Goal: Obtain resource: Download file/media

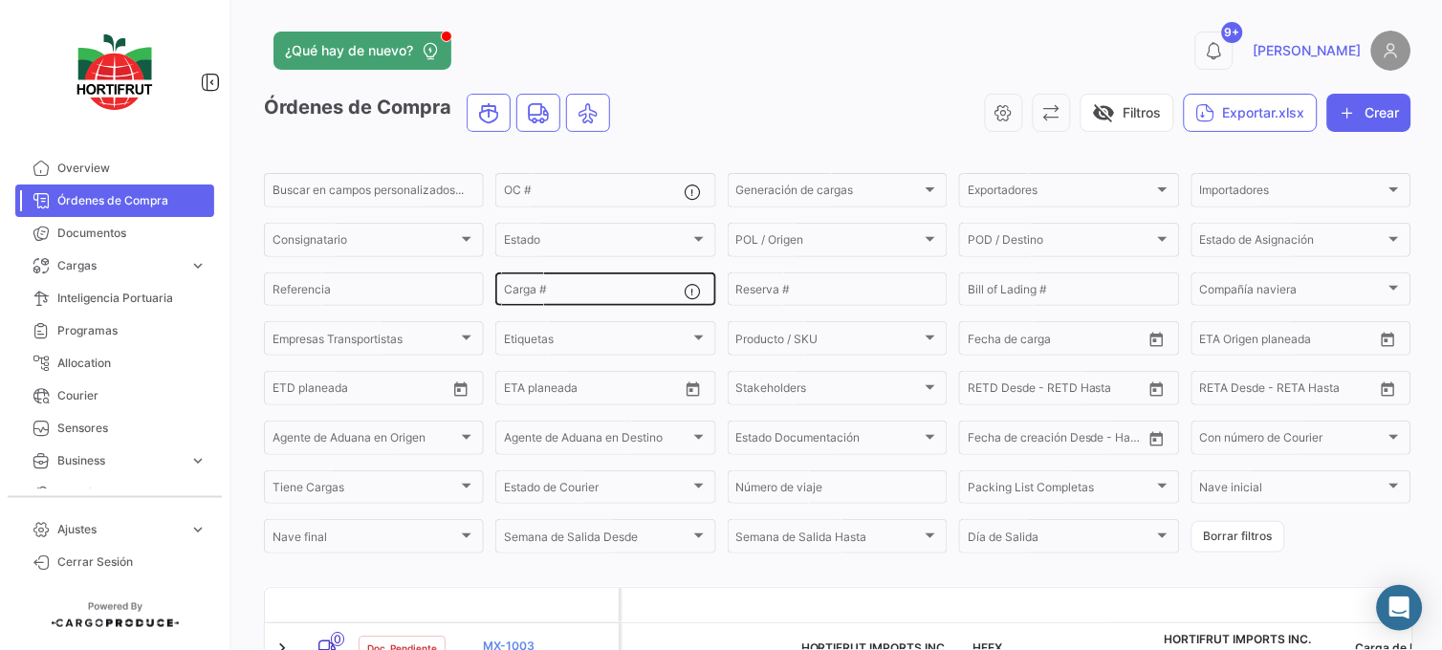
click at [628, 286] on input "Carga #" at bounding box center [594, 292] width 180 height 13
paste input "2526-T-0305"
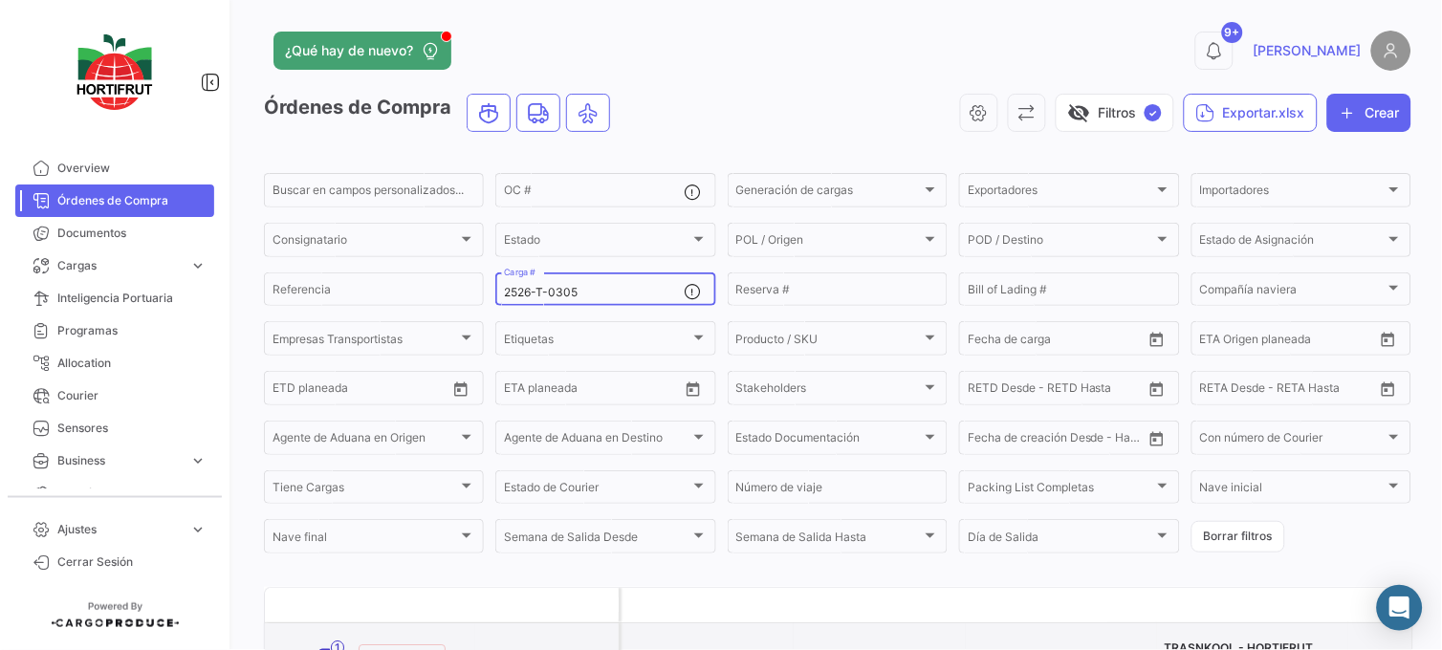
type input "2526-T-0305"
click at [529, 646] on link "PO00000042392" at bounding box center [547, 654] width 128 height 17
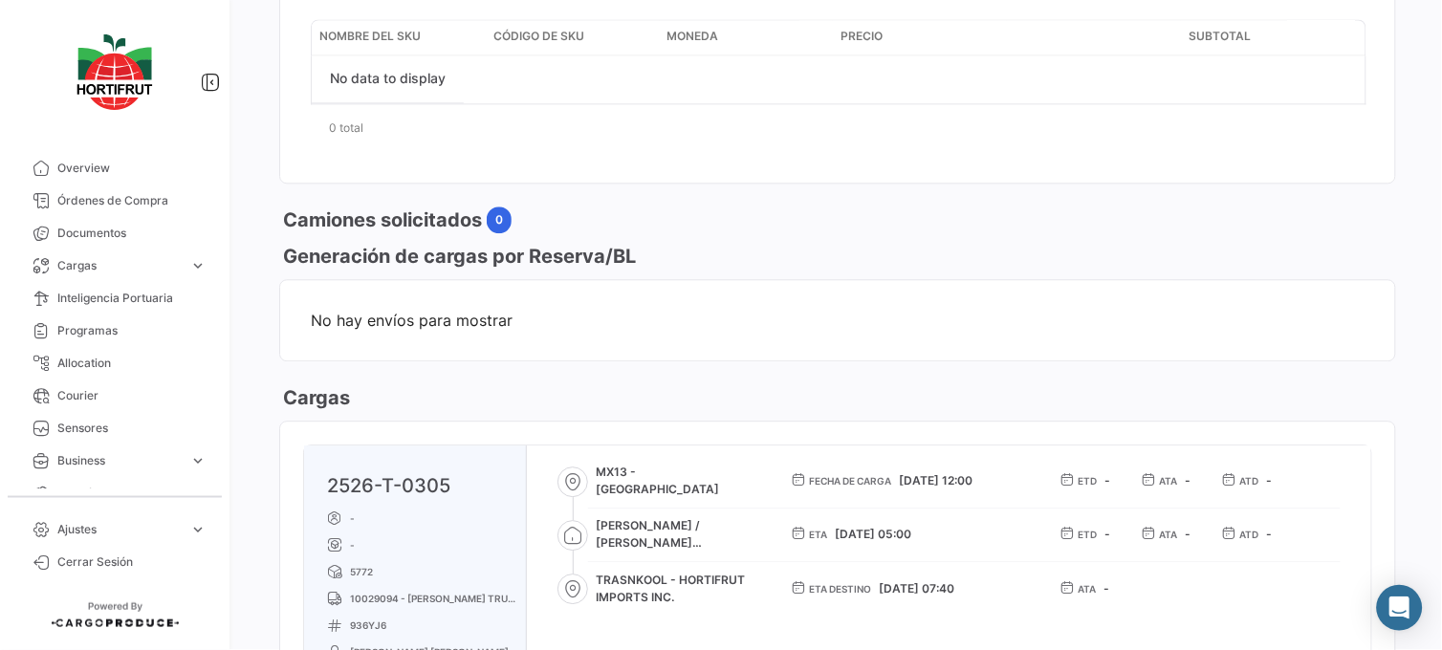
scroll to position [988, 0]
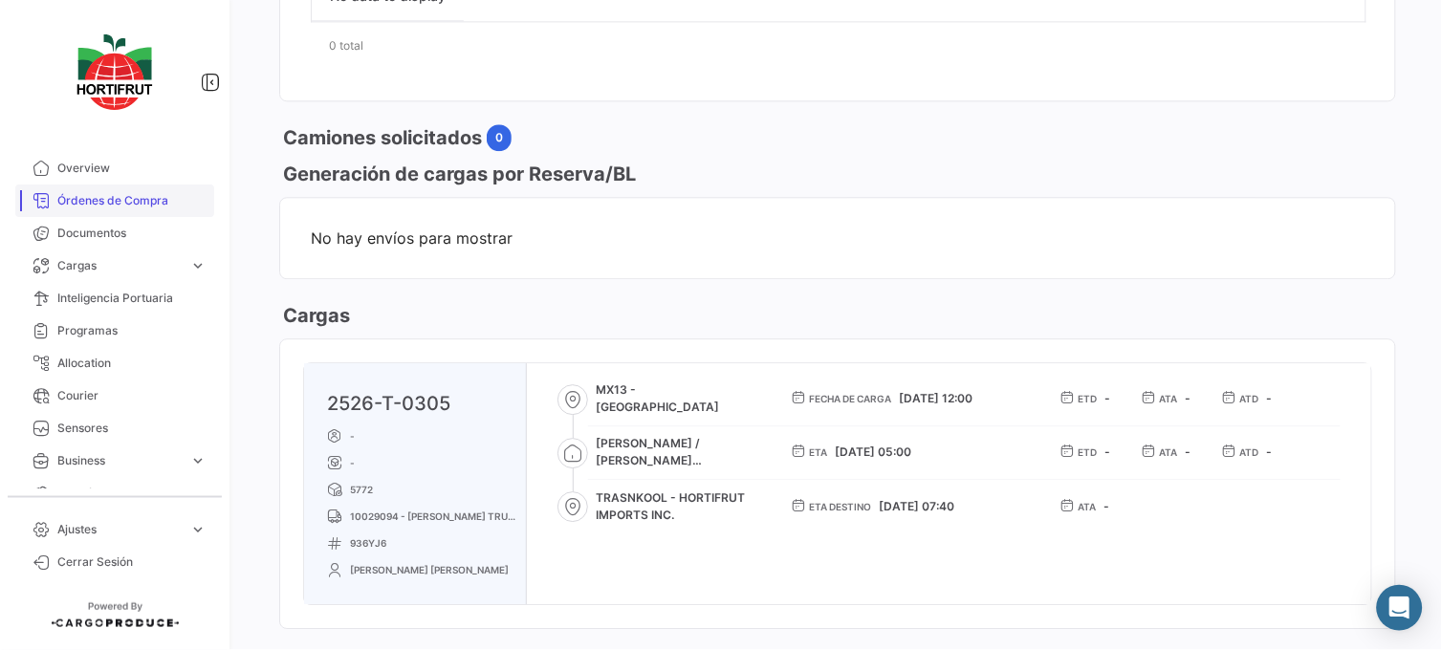
click at [134, 205] on span "Órdenes de Compra" at bounding box center [131, 200] width 149 height 17
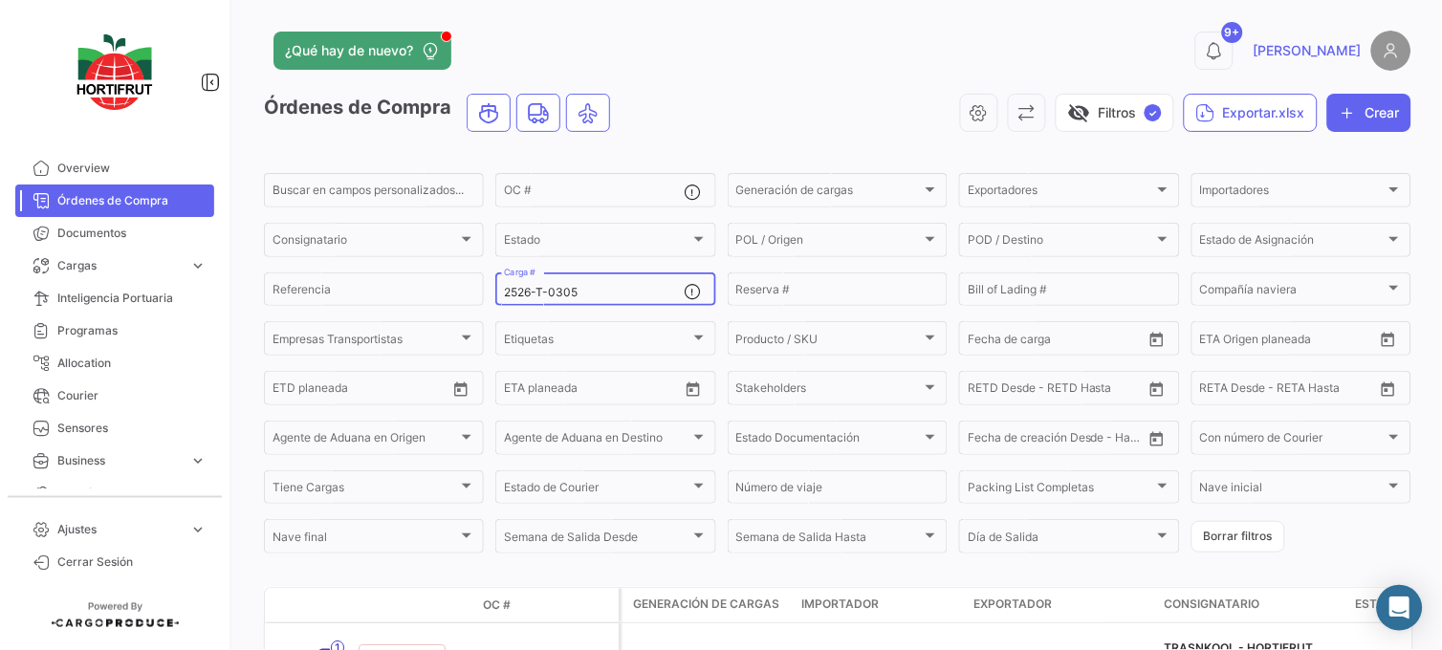
click at [613, 280] on div "2526-T-0305 Carga #" at bounding box center [594, 288] width 180 height 37
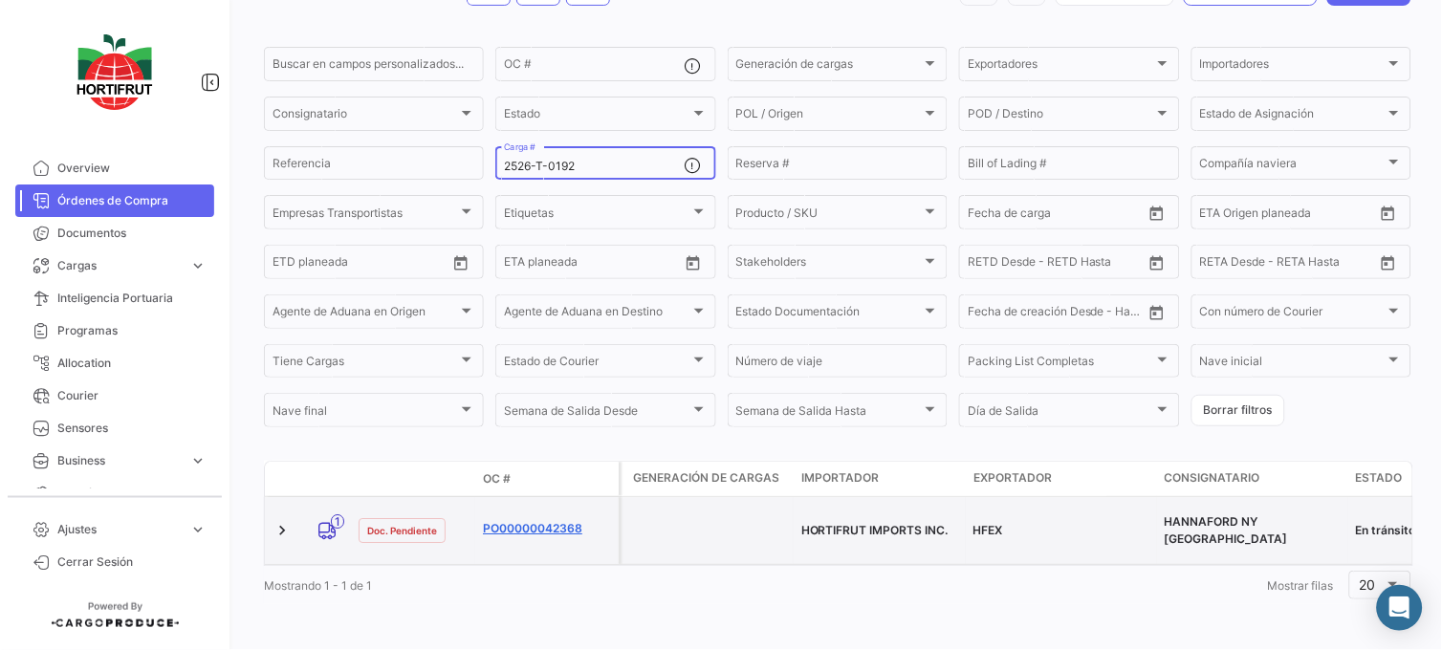
type input "2526-T-0192"
click at [555, 520] on link "PO00000042368" at bounding box center [547, 528] width 128 height 17
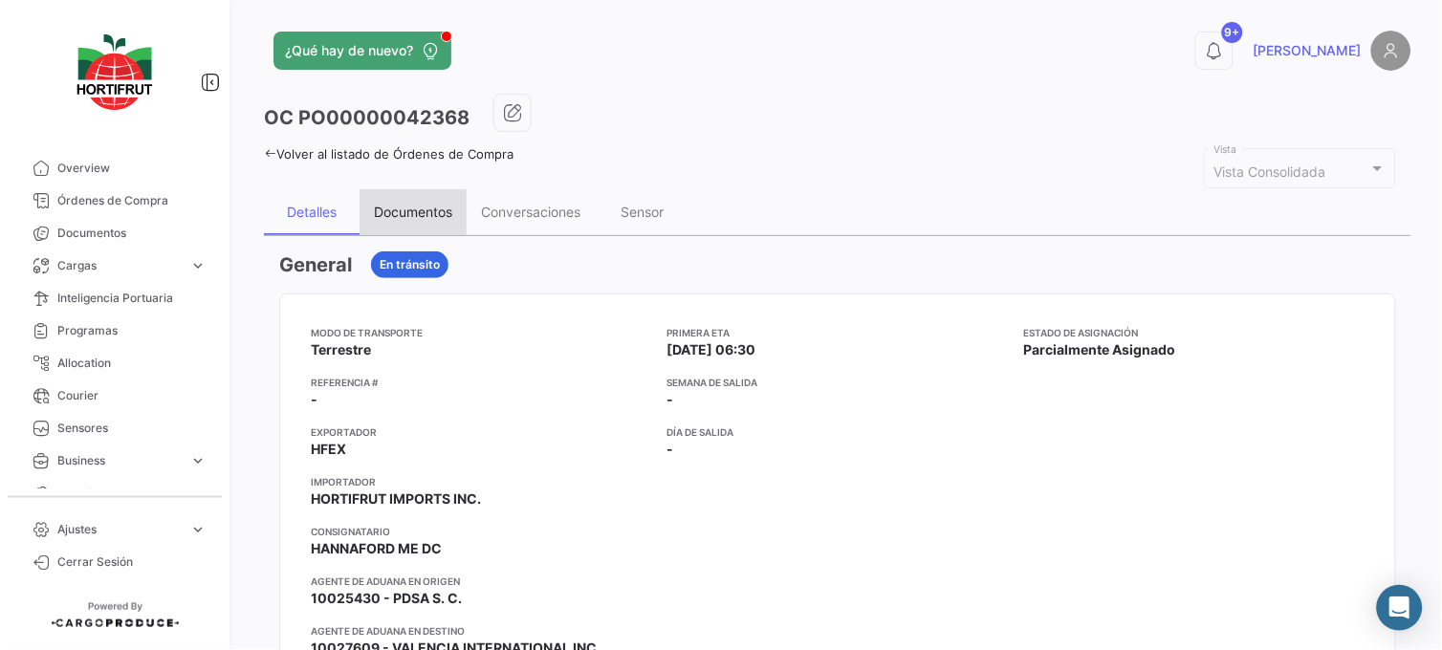
click at [436, 207] on div "Documentos" at bounding box center [413, 212] width 78 height 16
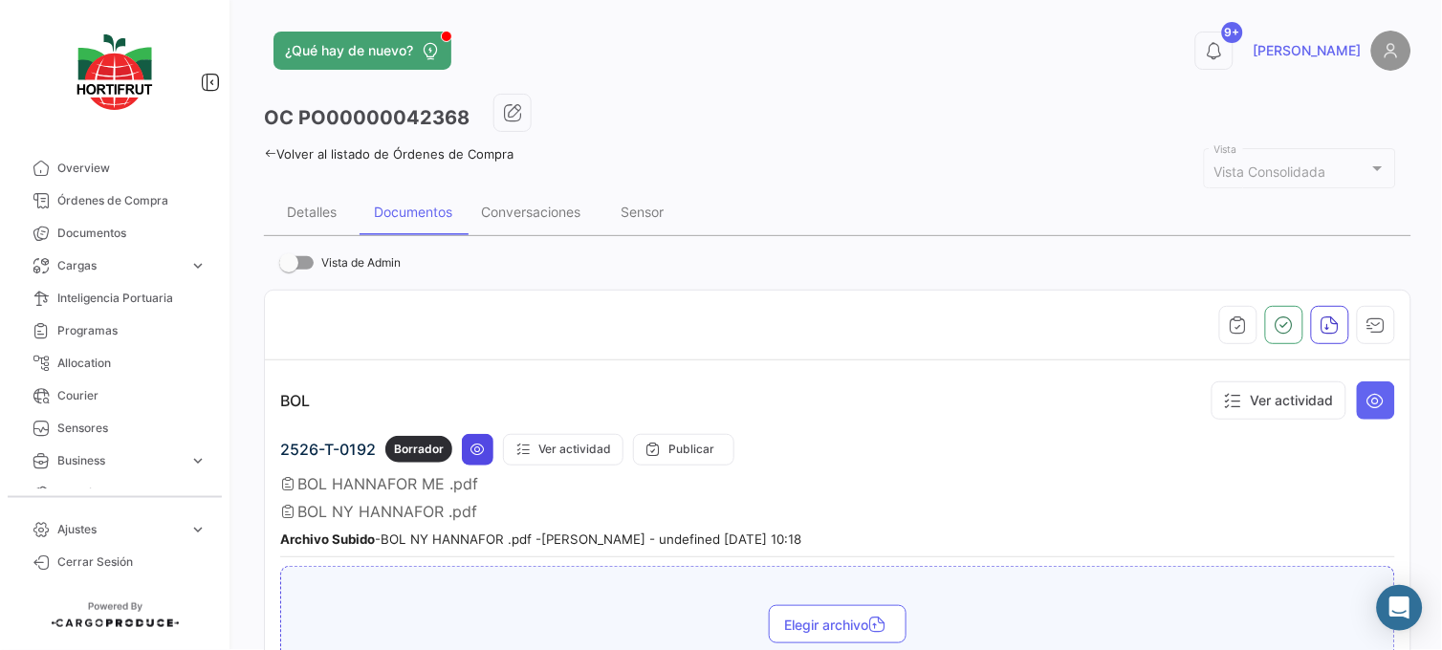
click at [474, 442] on icon at bounding box center [477, 449] width 15 height 15
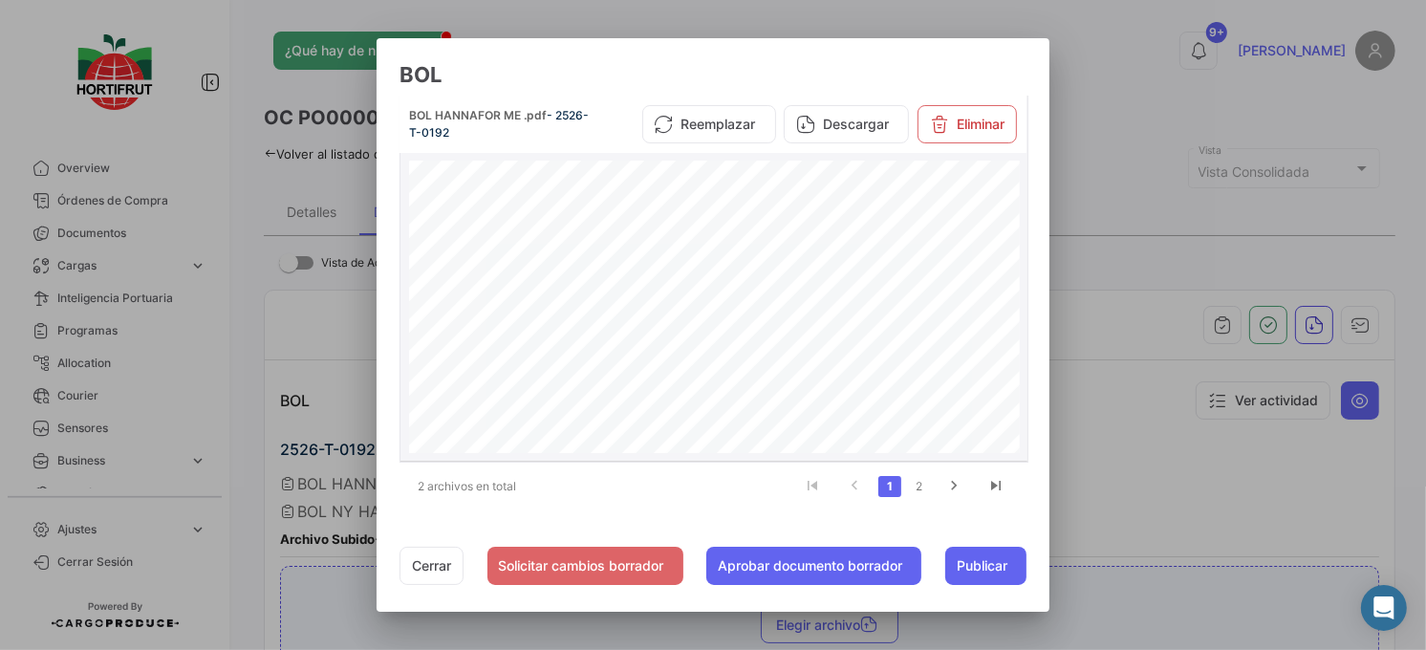
scroll to position [425, 0]
click at [958, 486] on icon "go to next page" at bounding box center [954, 488] width 25 height 23
click at [856, 478] on icon "go to previous page" at bounding box center [854, 488] width 25 height 23
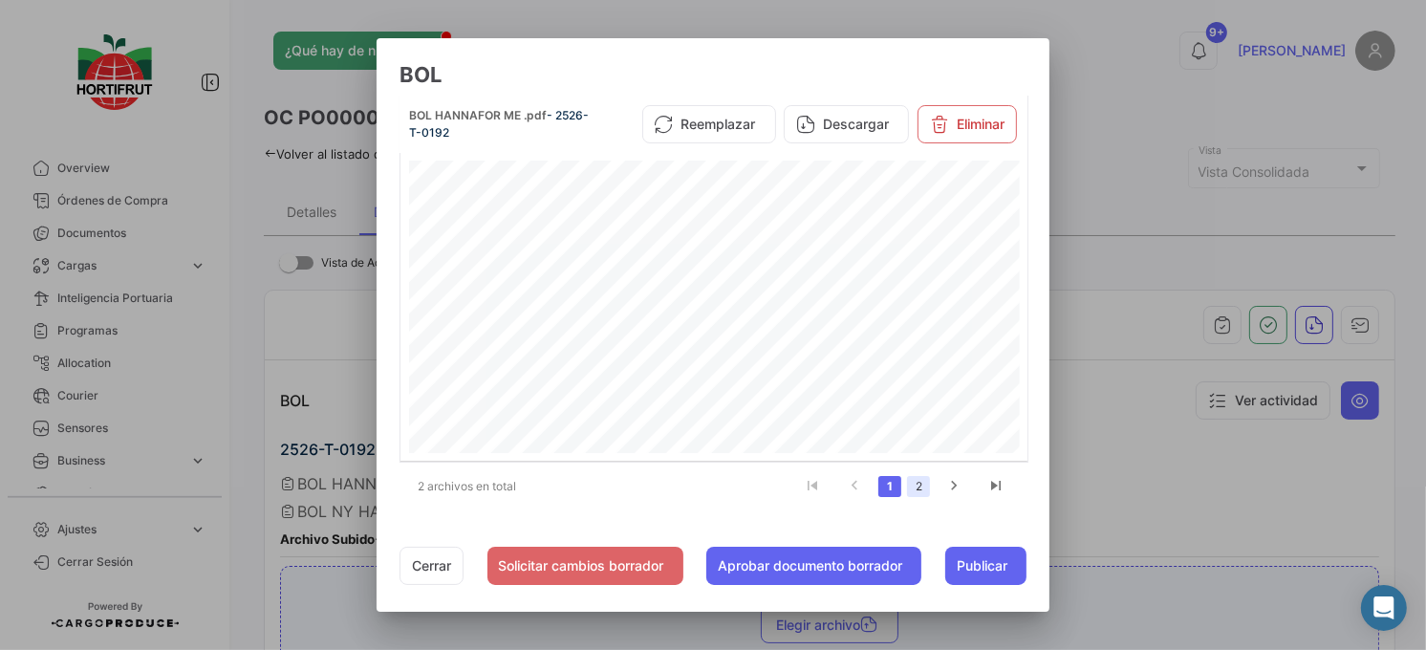
click at [929, 494] on link "2" at bounding box center [918, 486] width 23 height 21
click at [823, 490] on icon "go to first page" at bounding box center [812, 488] width 25 height 23
click at [941, 486] on link "go to next page" at bounding box center [954, 486] width 36 height 21
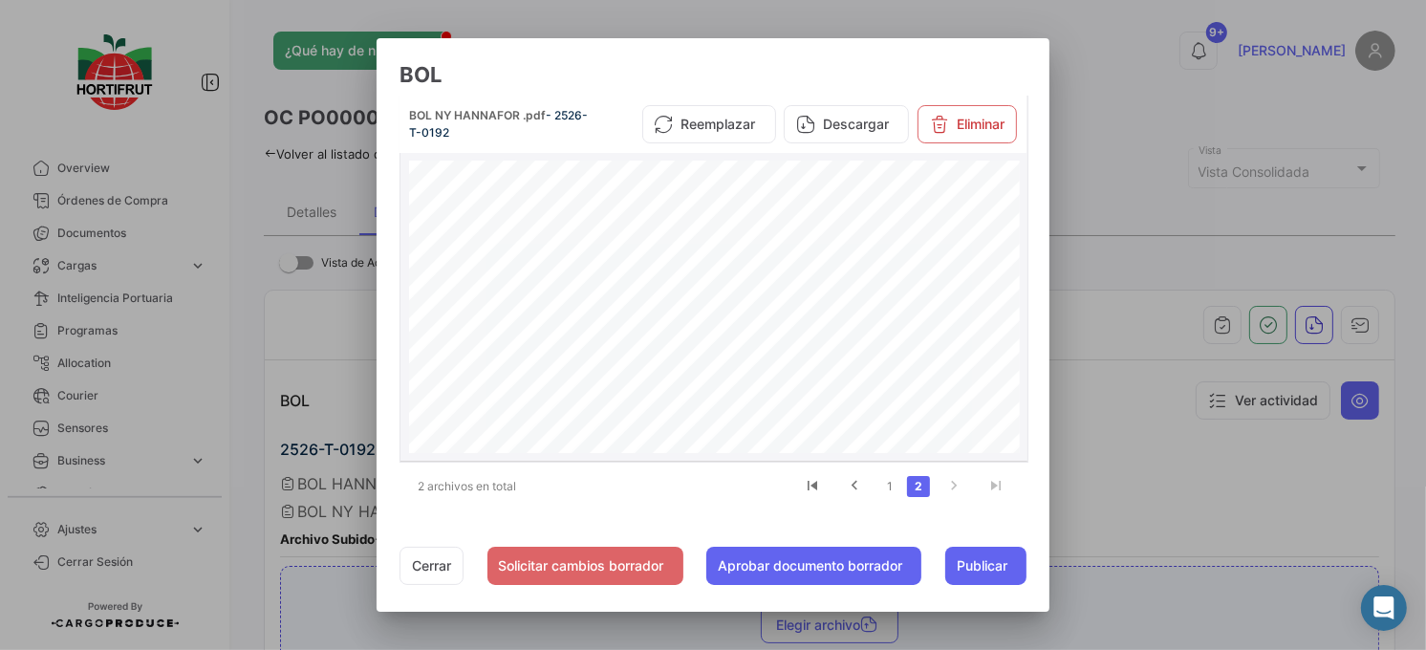
scroll to position [146, 0]
drag, startPoint x: 1027, startPoint y: 266, endPoint x: 1020, endPoint y: 274, distance: 10.9
click at [1020, 274] on datatable-body-cell "BOL NY HANNAFOR .pdf - 2526-T-0192 Reemplazar Descargar Eliminar 8/2 5 /2025 BI…" at bounding box center [715, 278] width 628 height 365
click at [857, 488] on icon "go to previous page" at bounding box center [854, 488] width 25 height 23
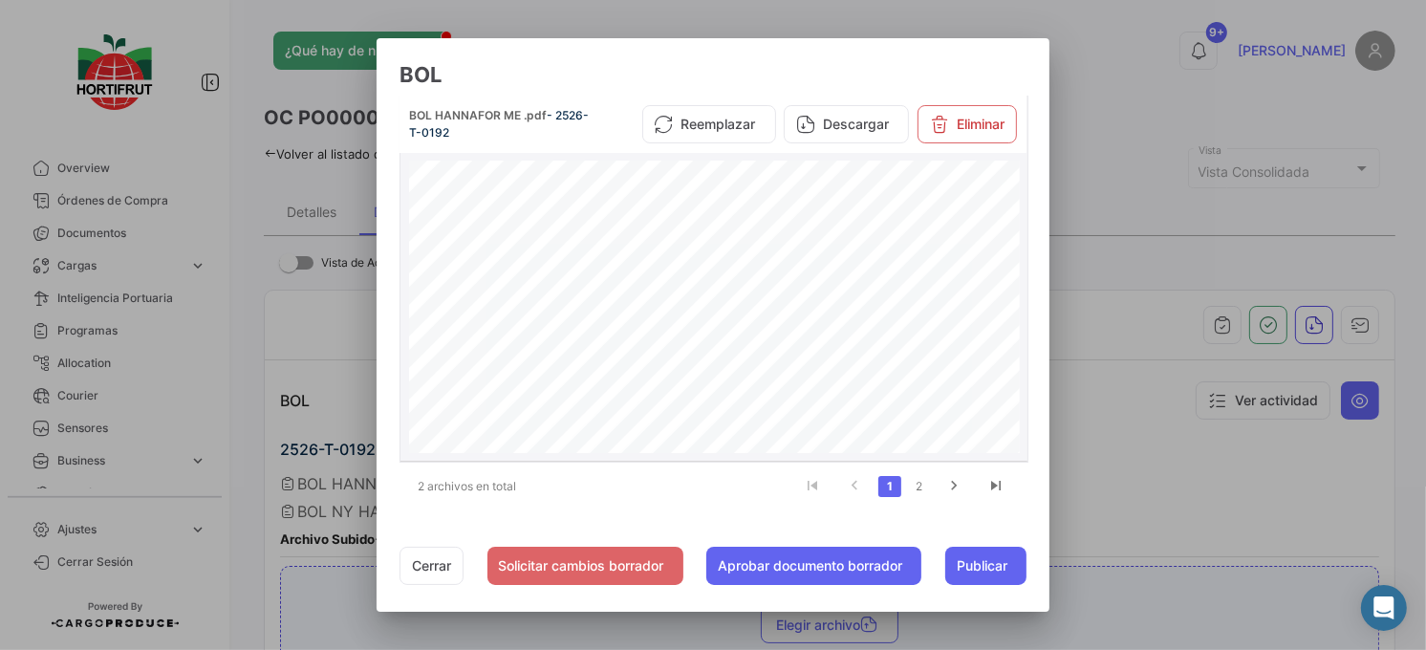
click at [1025, 231] on datatable-body-cell "BOL HANNAFOR ME .pdf - 2526-T-0192 Reemplazar Descargar Eliminar 8/2 5 /2025 BI…" at bounding box center [715, 278] width 628 height 365
click at [949, 491] on icon "go to next page" at bounding box center [954, 488] width 25 height 23
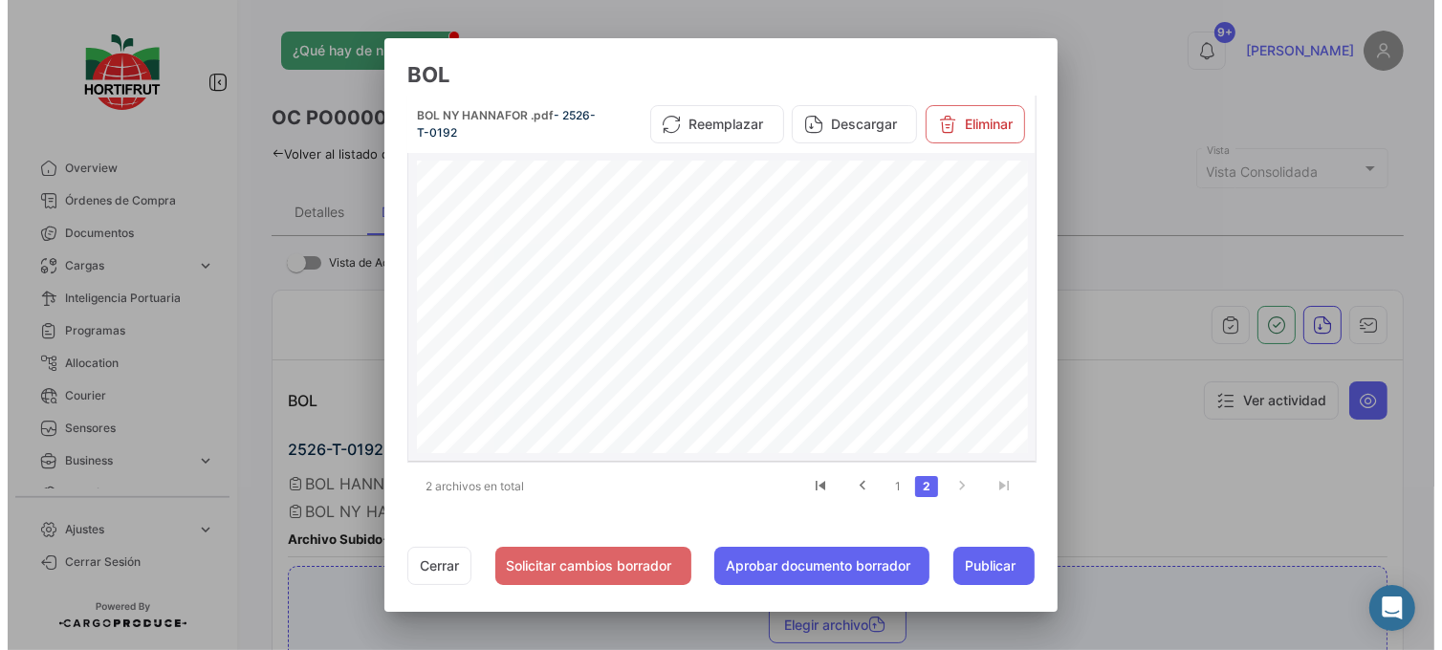
scroll to position [377, 0]
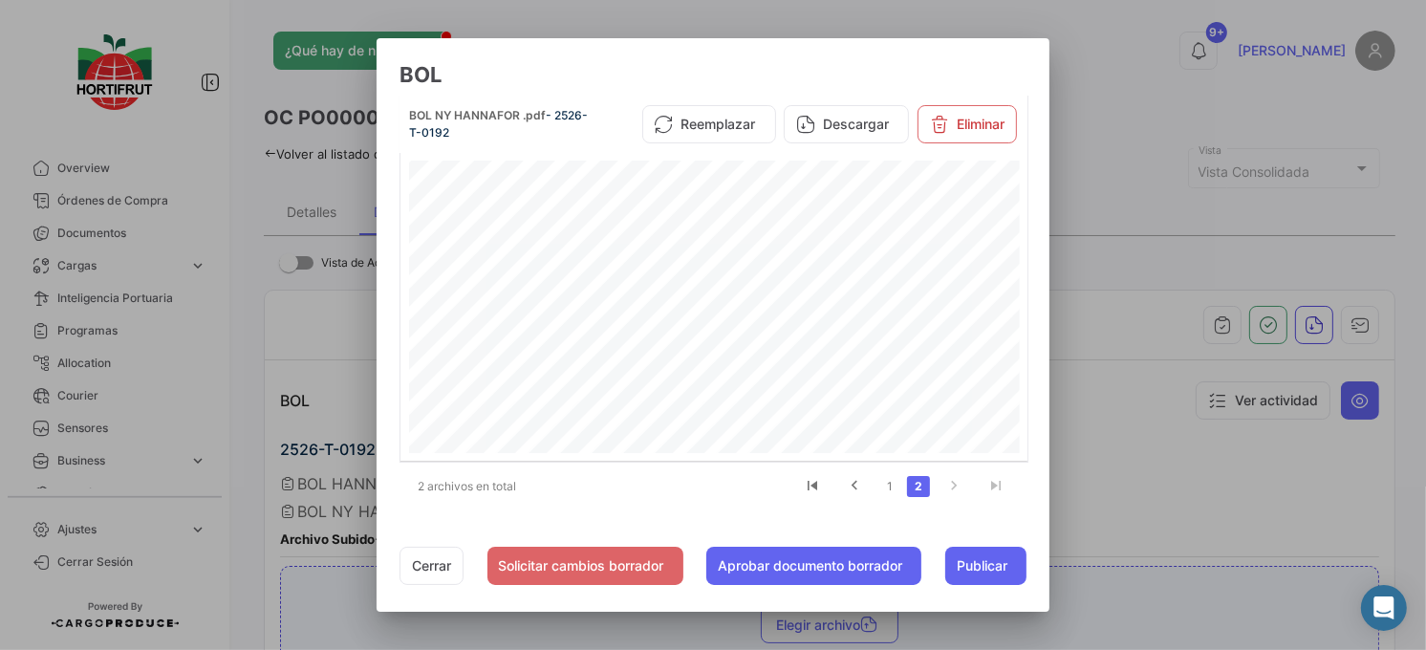
click at [975, 498] on li at bounding box center [954, 486] width 42 height 33
click at [1162, 375] on div at bounding box center [713, 325] width 1426 height 650
